Goal: Book appointment/travel/reservation

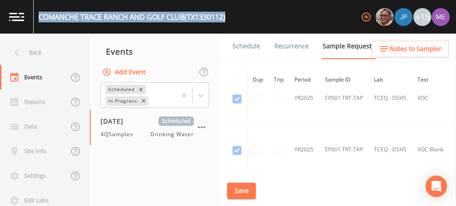
scroll to position [692, 0]
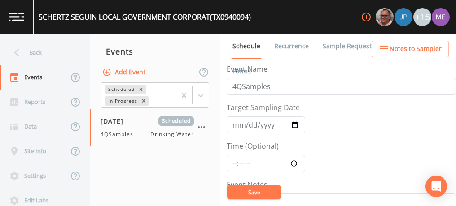
scroll to position [352, 0]
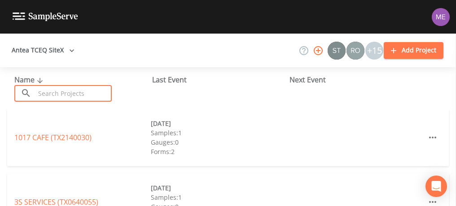
click at [48, 92] on input "text" at bounding box center [73, 93] width 77 height 17
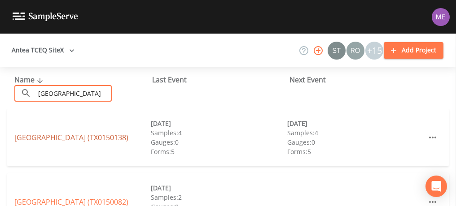
type input "[GEOGRAPHIC_DATA]"
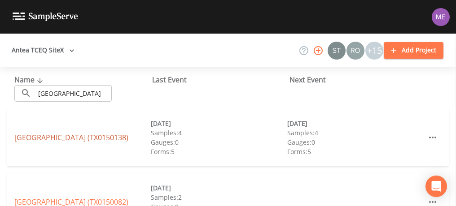
click at [51, 138] on link "[GEOGRAPHIC_DATA] (TX0150138)" at bounding box center [71, 138] width 114 height 10
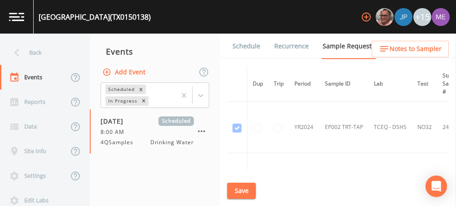
click at [235, 48] on link "Schedule" at bounding box center [246, 46] width 31 height 25
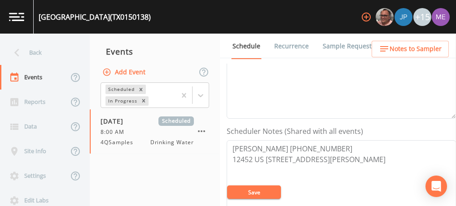
scroll to position [191, 0]
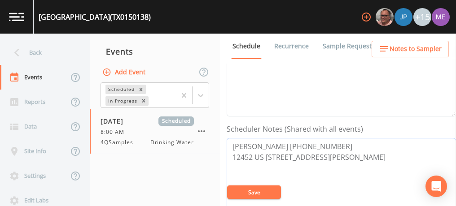
click at [370, 164] on textarea "[PERSON_NAME] [PHONE_NUMBER] 12452 US [STREET_ADDRESS][PERSON_NAME]" at bounding box center [341, 195] width 229 height 114
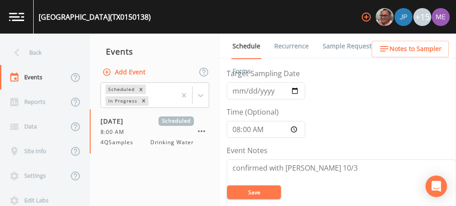
scroll to position [33, 0]
click at [235, 131] on input "08:00:00" at bounding box center [266, 131] width 79 height 17
type input "09:30"
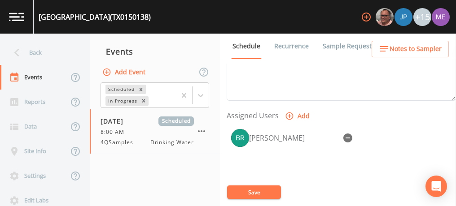
scroll to position [343, 0]
click at [251, 191] on button "Save" at bounding box center [254, 192] width 54 height 13
